Goal: Transaction & Acquisition: Book appointment/travel/reservation

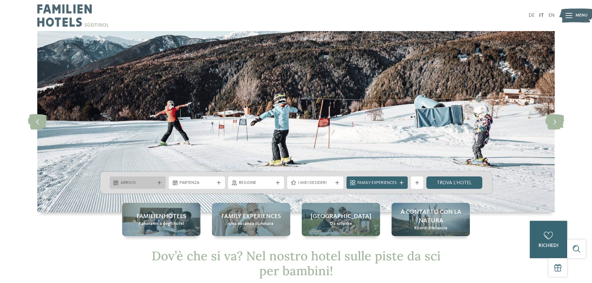
click at [138, 187] on div "Arrivo" at bounding box center [138, 182] width 56 height 12
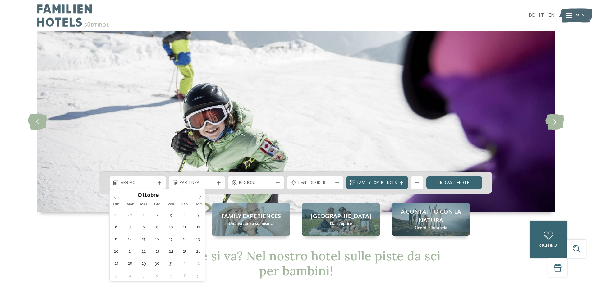
click at [199, 197] on icon at bounding box center [200, 196] width 4 height 4
type div "29.12.2025"
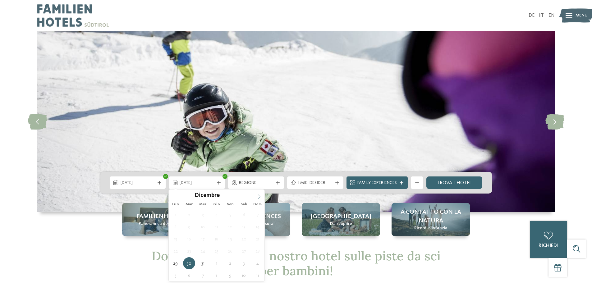
type input "****"
click at [258, 197] on icon at bounding box center [259, 196] width 4 height 4
type div "04.01.2026"
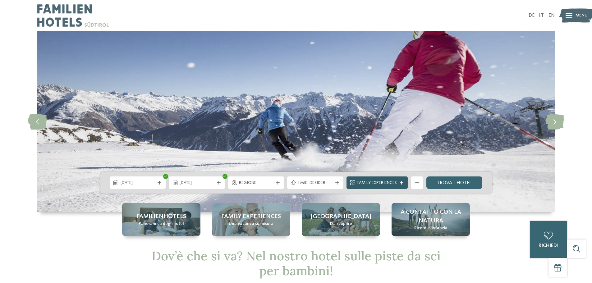
click at [389, 181] on span "Family Experiences" at bounding box center [376, 183] width 39 height 6
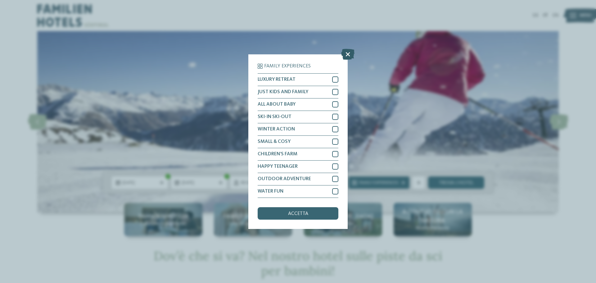
click at [344, 59] on icon at bounding box center [347, 53] width 13 height 11
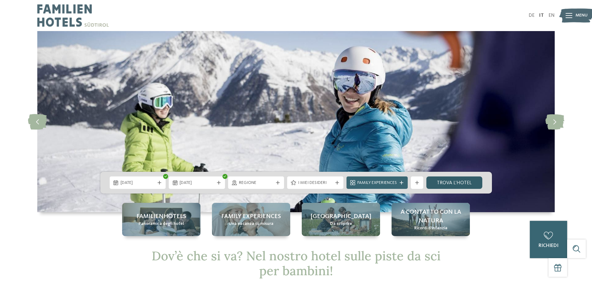
click at [458, 182] on link "trova l’hotel" at bounding box center [454, 182] width 56 height 12
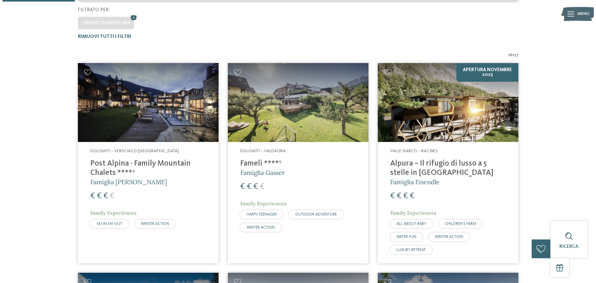
scroll to position [190, 0]
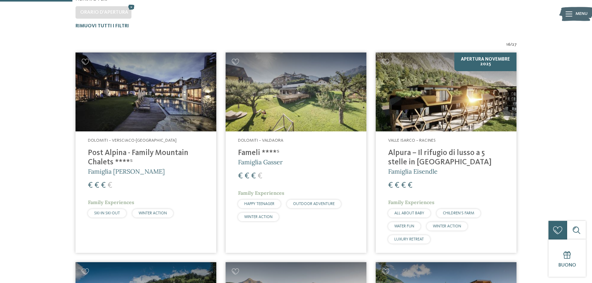
click at [407, 159] on h4 "Alpura – Il rifugio di lusso a 5 stelle in [GEOGRAPHIC_DATA]" at bounding box center [446, 157] width 116 height 19
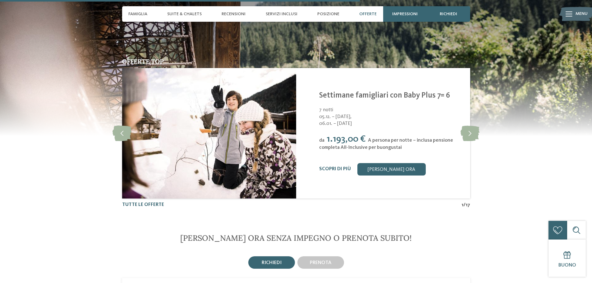
scroll to position [1118, 0]
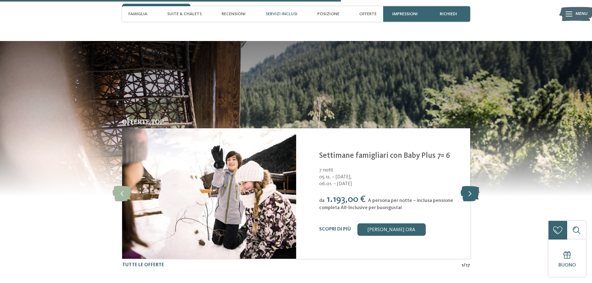
click at [465, 194] on icon at bounding box center [469, 194] width 19 height 16
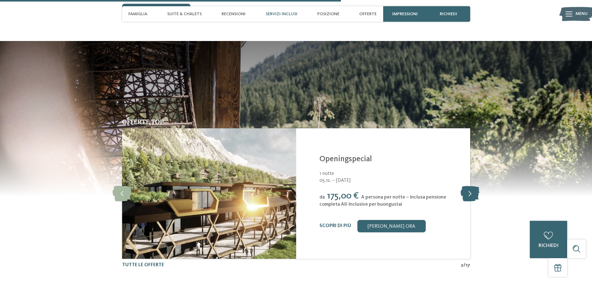
click at [467, 190] on icon at bounding box center [469, 194] width 19 height 16
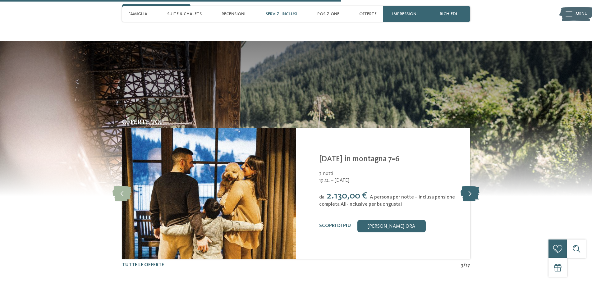
click at [467, 190] on icon at bounding box center [469, 194] width 19 height 16
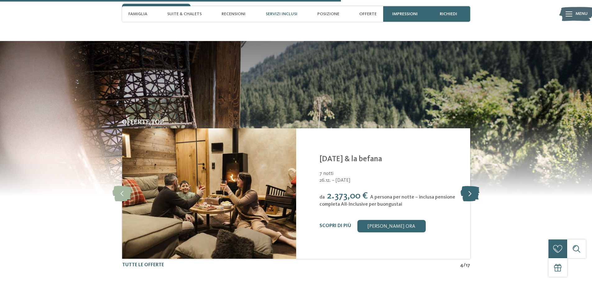
click at [467, 190] on icon at bounding box center [469, 194] width 19 height 16
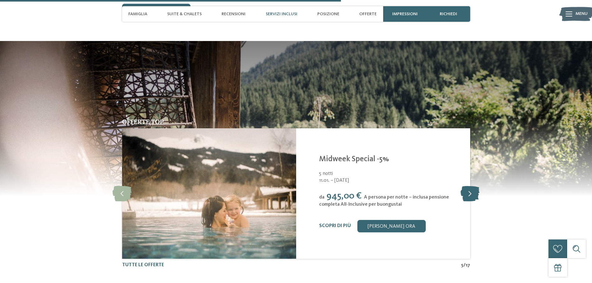
click at [467, 190] on icon at bounding box center [469, 194] width 19 height 16
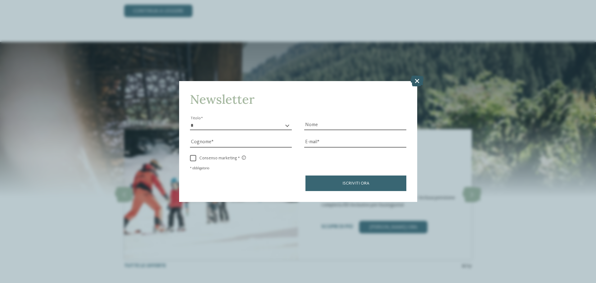
click at [418, 84] on icon at bounding box center [417, 80] width 13 height 11
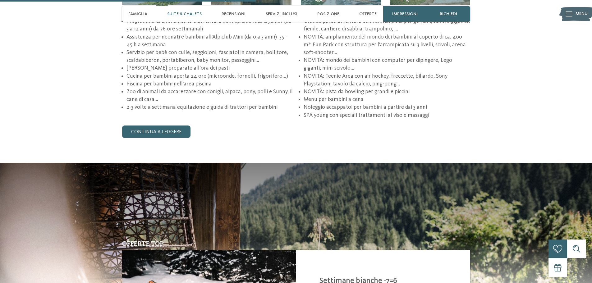
scroll to position [838, 0]
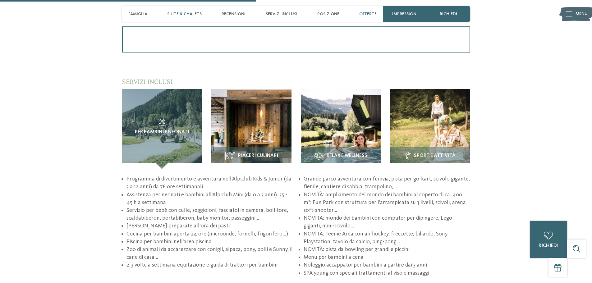
click at [366, 11] on div "Offerte" at bounding box center [368, 14] width 24 height 16
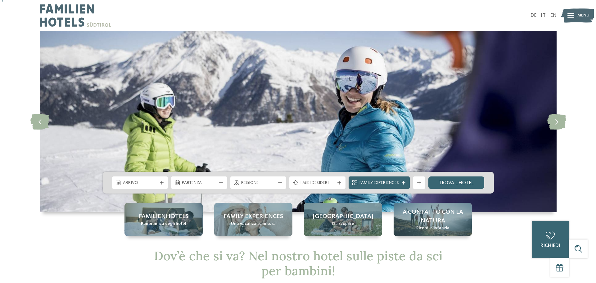
scroll to position [31, 0]
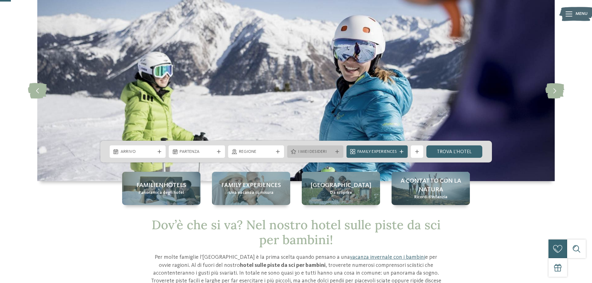
click at [297, 148] on div "I miei desideri" at bounding box center [315, 151] width 56 height 12
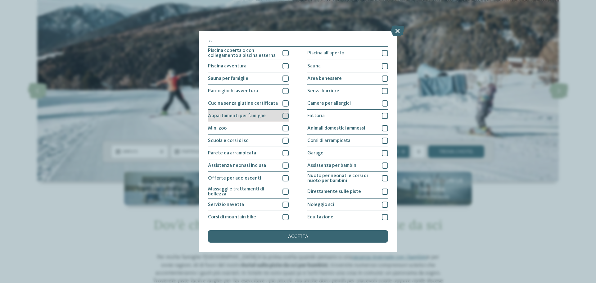
scroll to position [0, 0]
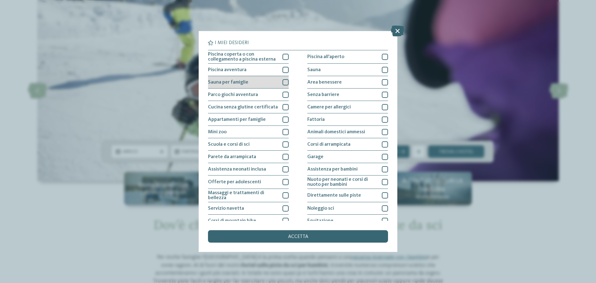
click at [283, 81] on div at bounding box center [286, 82] width 6 height 6
click at [284, 81] on icon at bounding box center [286, 82] width 4 height 4
click at [283, 81] on div at bounding box center [286, 82] width 6 height 6
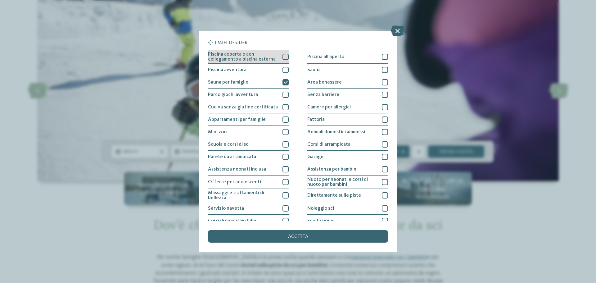
click at [284, 55] on div at bounding box center [286, 57] width 6 height 6
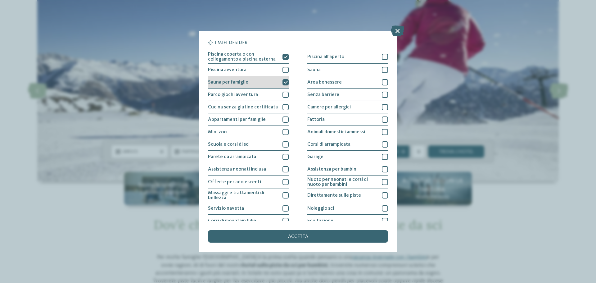
click at [259, 84] on div "Sauna per famiglie" at bounding box center [248, 82] width 81 height 12
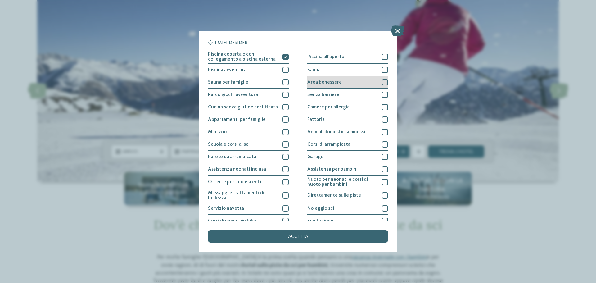
click at [328, 82] on span "Area benessere" at bounding box center [324, 82] width 34 height 5
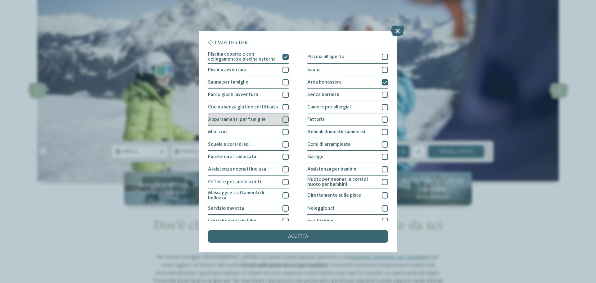
click at [231, 123] on div "Appartamenti per famiglie" at bounding box center [248, 119] width 81 height 12
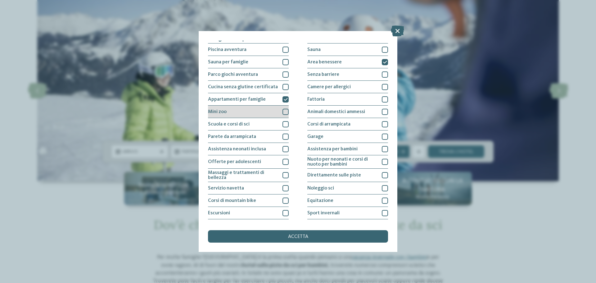
scroll to position [31, 0]
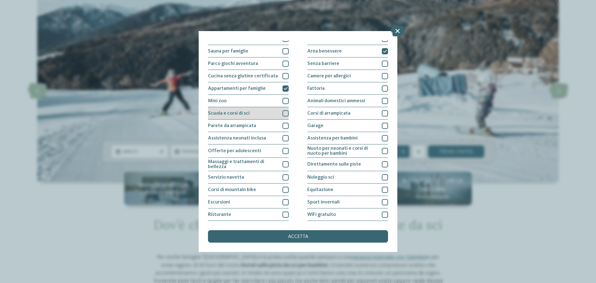
click at [265, 116] on div "Scuola e corsi di sci" at bounding box center [248, 113] width 81 height 12
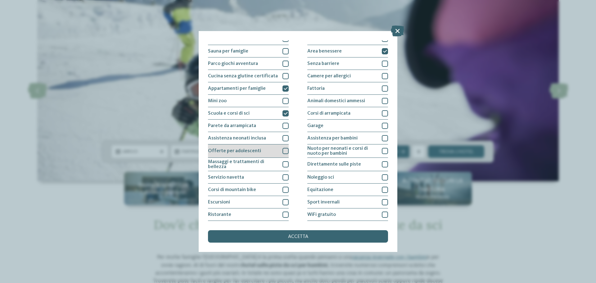
click at [265, 155] on div "Offerte per adolescenti" at bounding box center [248, 150] width 81 height 13
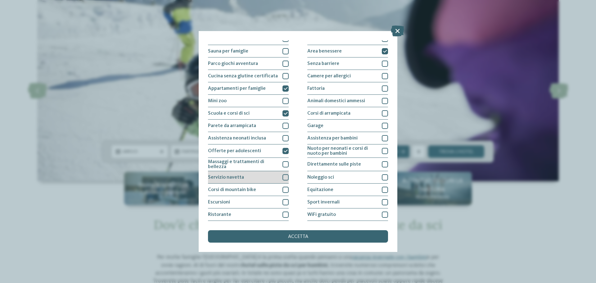
click at [234, 179] on span "Servizio navetta" at bounding box center [226, 177] width 36 height 5
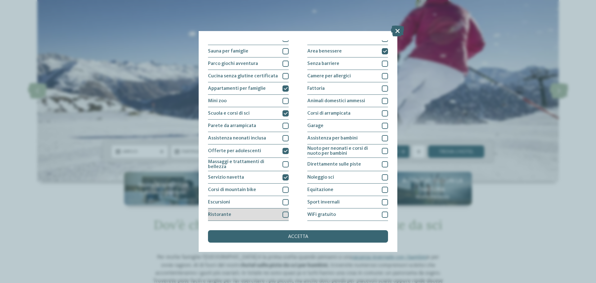
click at [240, 218] on div "Ristorante" at bounding box center [248, 214] width 81 height 12
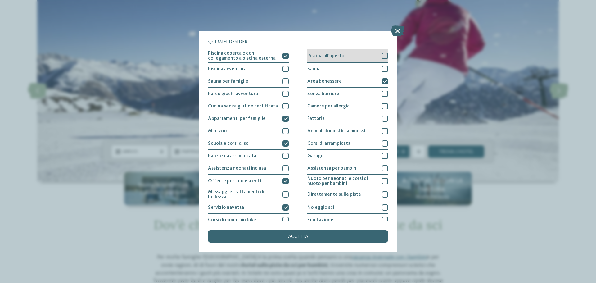
scroll to position [0, 0]
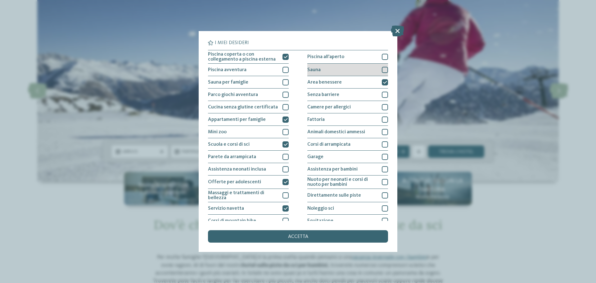
click at [340, 72] on div "Sauna" at bounding box center [347, 70] width 81 height 12
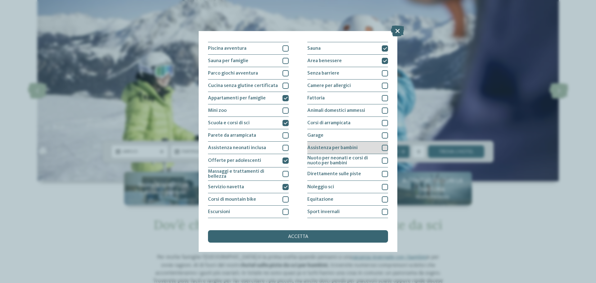
scroll to position [31, 0]
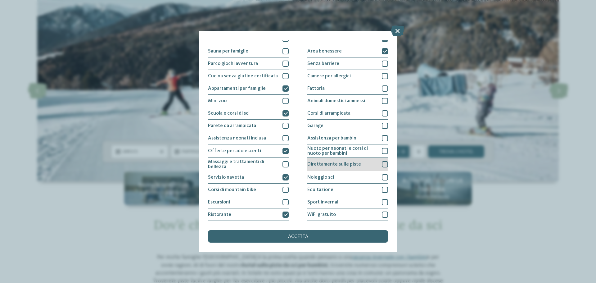
click at [339, 166] on span "Direttamente sulle piste" at bounding box center [334, 164] width 54 height 5
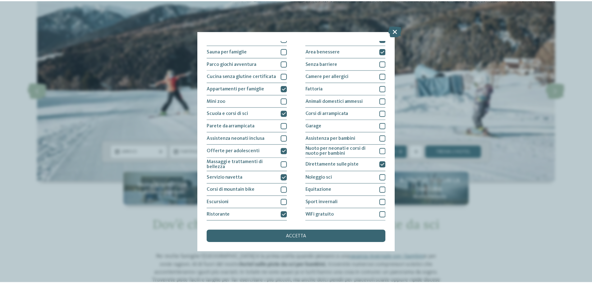
scroll to position [43, 0]
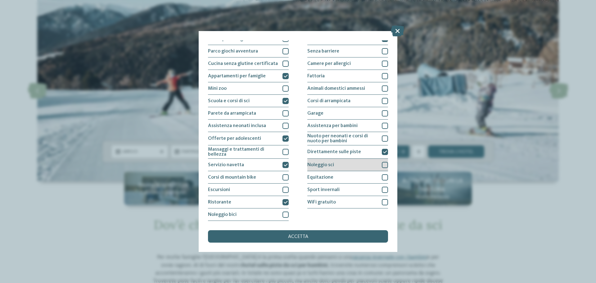
click at [331, 165] on span "Noleggio sci" at bounding box center [320, 164] width 27 height 5
click at [329, 160] on div "Noleggio sci" at bounding box center [347, 165] width 81 height 12
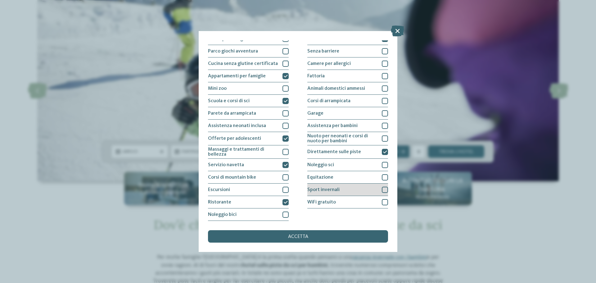
click at [330, 186] on div "Sport invernali" at bounding box center [347, 190] width 81 height 12
click at [332, 237] on div "accetta" at bounding box center [298, 236] width 180 height 12
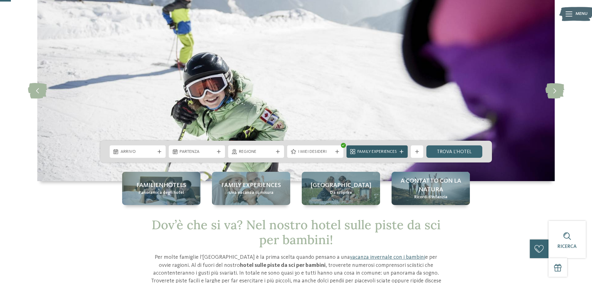
click at [367, 149] on span "Family Experiences" at bounding box center [376, 152] width 39 height 6
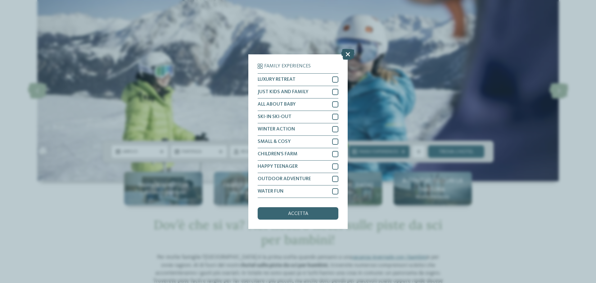
click at [346, 55] on icon at bounding box center [347, 53] width 13 height 11
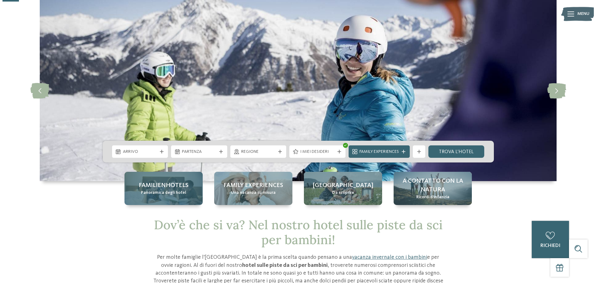
scroll to position [62, 0]
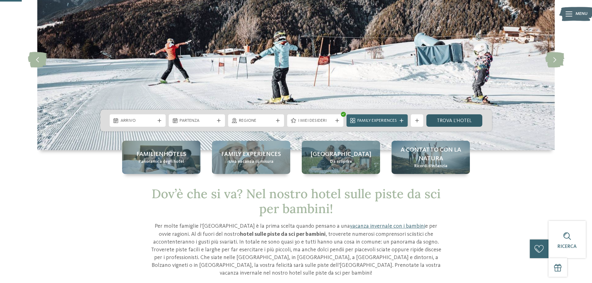
click at [445, 122] on link "trova l’hotel" at bounding box center [454, 120] width 56 height 12
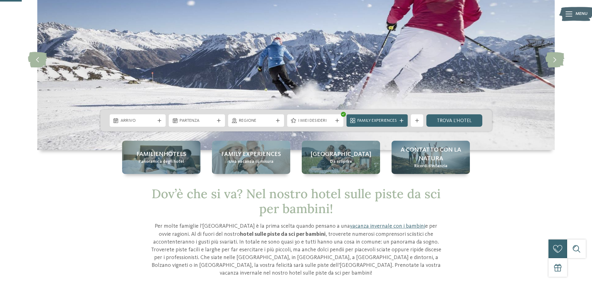
click at [339, 114] on div "Arrivo Partenza" at bounding box center [295, 121] width 391 height 22
click at [338, 120] on icon at bounding box center [337, 121] width 4 height 4
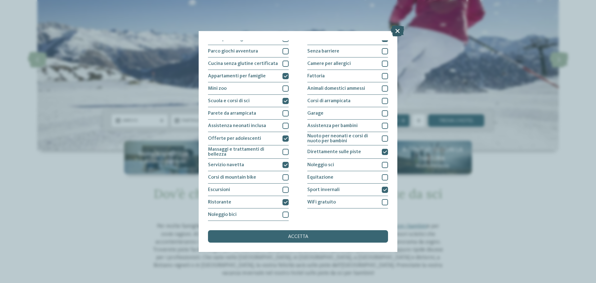
click at [394, 33] on icon at bounding box center [397, 30] width 13 height 11
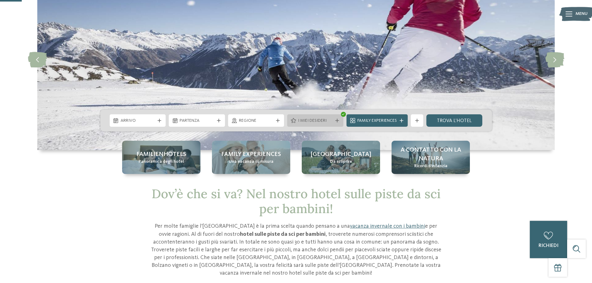
click at [315, 116] on div "I miei desideri" at bounding box center [315, 120] width 56 height 12
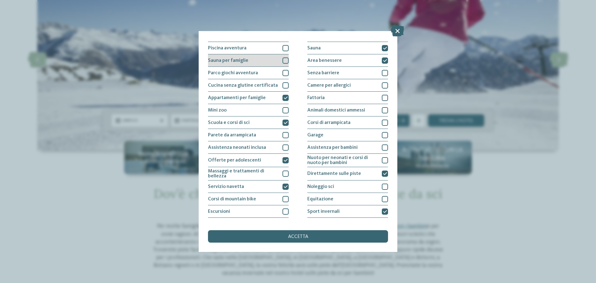
scroll to position [0, 0]
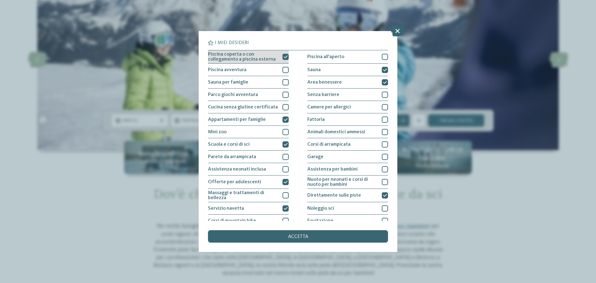
click at [283, 57] on div at bounding box center [286, 57] width 6 height 6
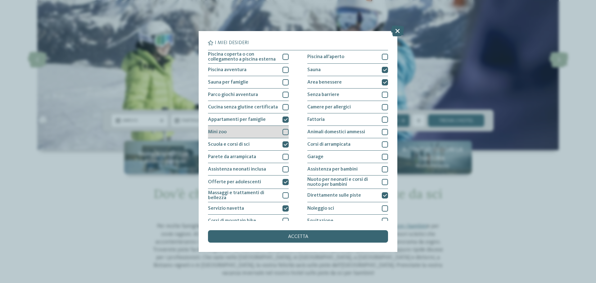
drag, startPoint x: 284, startPoint y: 116, endPoint x: 286, endPoint y: 130, distance: 14.4
click at [284, 120] on div at bounding box center [286, 119] width 6 height 6
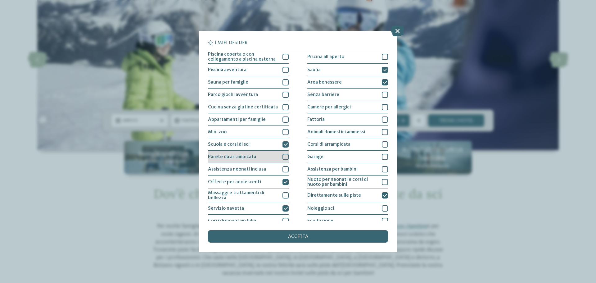
drag, startPoint x: 283, startPoint y: 143, endPoint x: 283, endPoint y: 162, distance: 19.3
click at [284, 144] on icon at bounding box center [286, 145] width 4 height 4
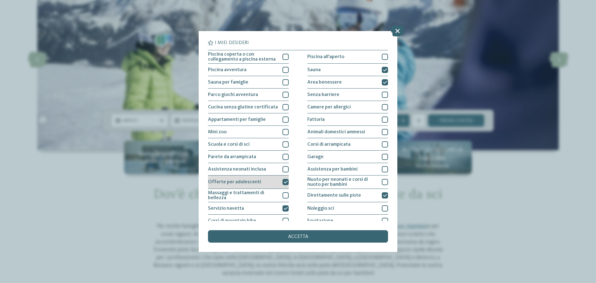
drag, startPoint x: 284, startPoint y: 178, endPoint x: 286, endPoint y: 184, distance: 6.9
click at [285, 181] on div "Offerte per adolescenti" at bounding box center [248, 181] width 81 height 13
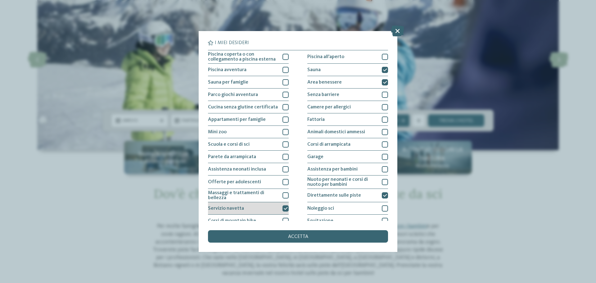
click at [284, 209] on icon at bounding box center [286, 209] width 4 height 4
drag, startPoint x: 382, startPoint y: 197, endPoint x: 389, endPoint y: 158, distance: 39.7
click at [384, 191] on div "Direttamente sulle piste" at bounding box center [347, 195] width 81 height 13
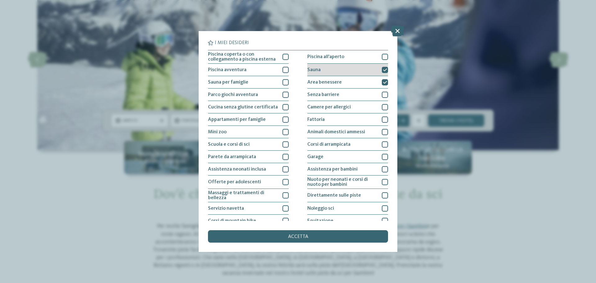
drag, startPoint x: 382, startPoint y: 81, endPoint x: 380, endPoint y: 70, distance: 11.2
click at [382, 77] on div "Area benessere" at bounding box center [347, 82] width 81 height 12
click at [383, 69] on icon at bounding box center [385, 70] width 4 height 4
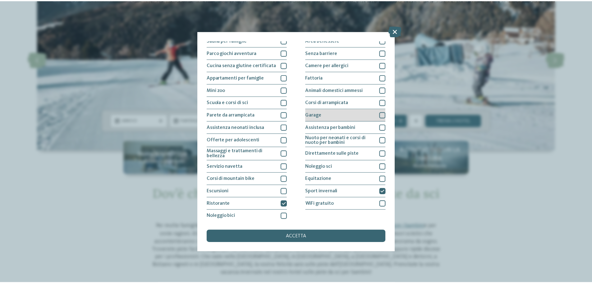
scroll to position [43, 0]
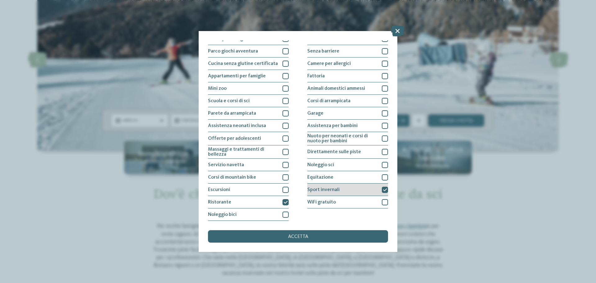
click at [383, 191] on icon at bounding box center [385, 190] width 4 height 4
drag, startPoint x: 281, startPoint y: 205, endPoint x: 281, endPoint y: 208, distance: 3.5
click at [281, 206] on div "Ristorante" at bounding box center [248, 202] width 81 height 12
click at [297, 233] on div "accetta" at bounding box center [298, 236] width 180 height 12
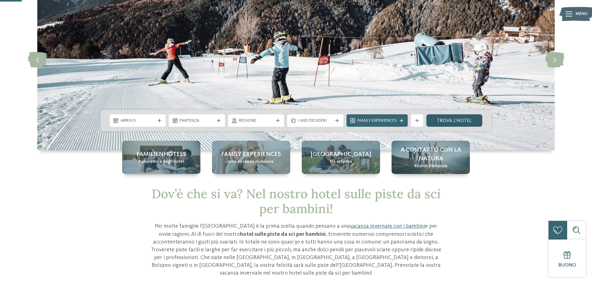
click at [448, 125] on link "trova l’hotel" at bounding box center [454, 120] width 56 height 12
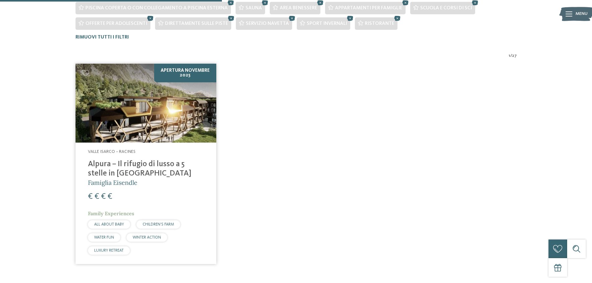
scroll to position [188, 0]
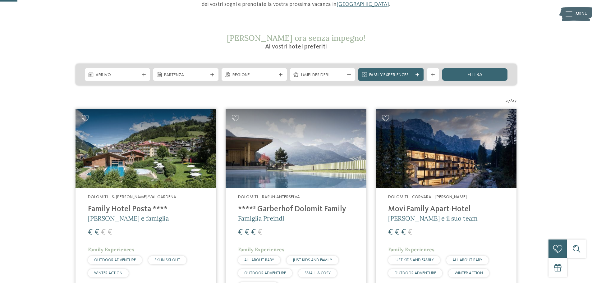
scroll to position [124, 0]
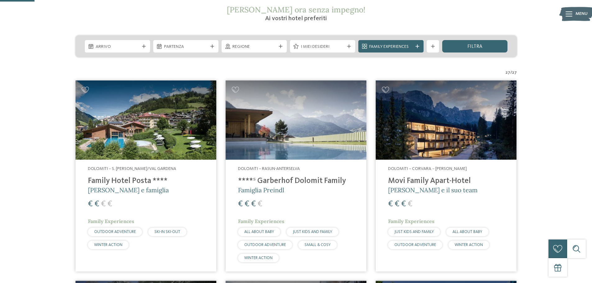
click at [290, 183] on h4 "****ˢ Garberhof Dolomit Family" at bounding box center [296, 180] width 116 height 9
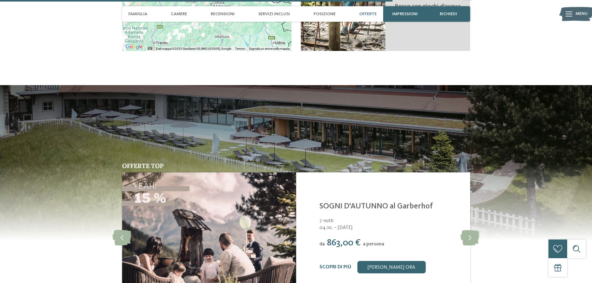
scroll to position [1584, 0]
